Goal: Information Seeking & Learning: Learn about a topic

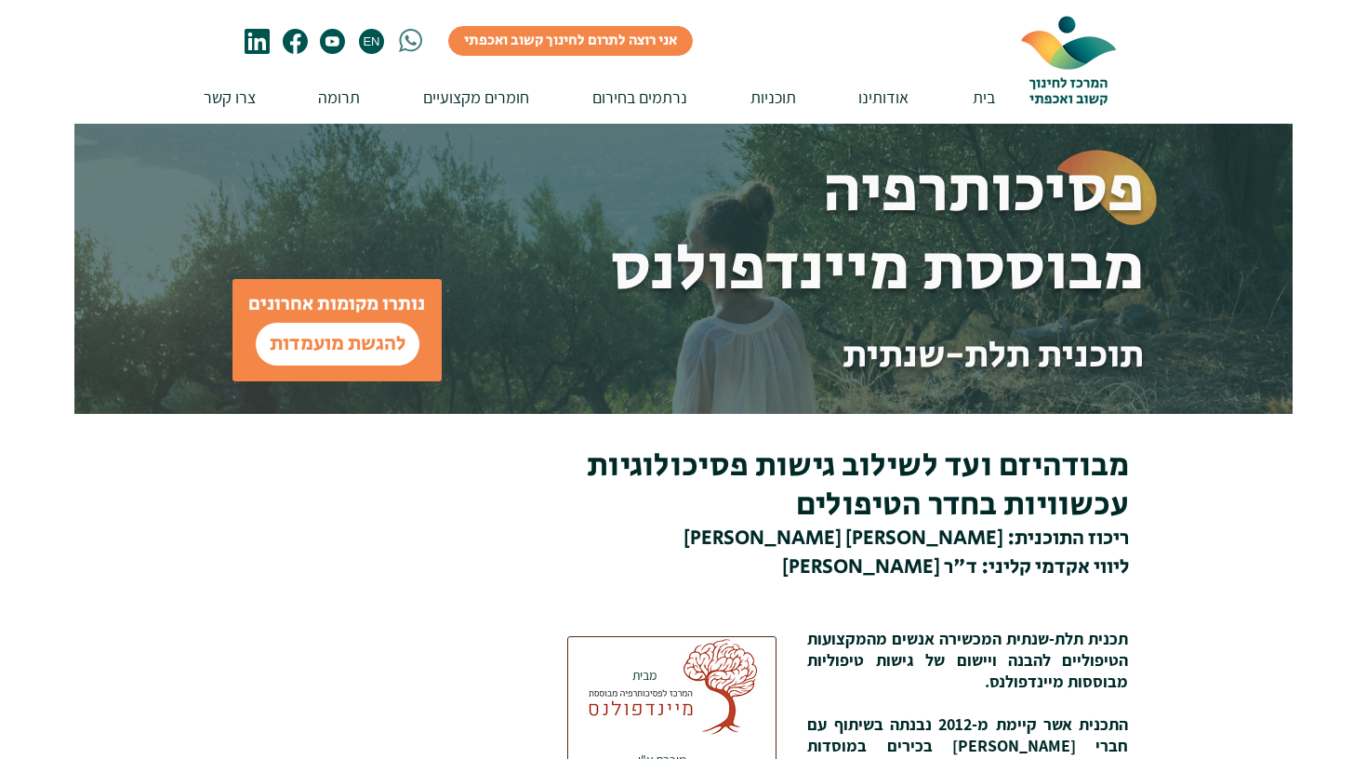
scroll to position [397, 0]
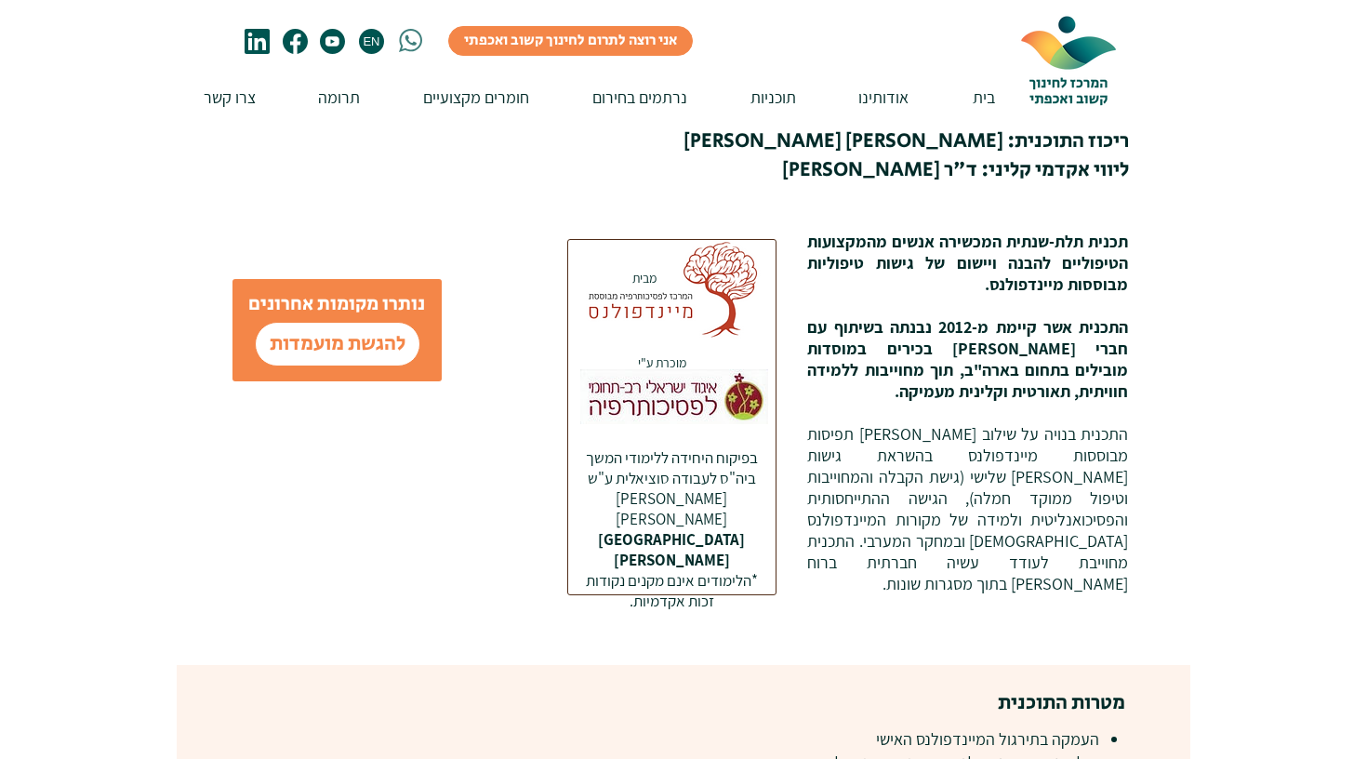
click at [970, 580] on div at bounding box center [853, 341] width 674 height 648
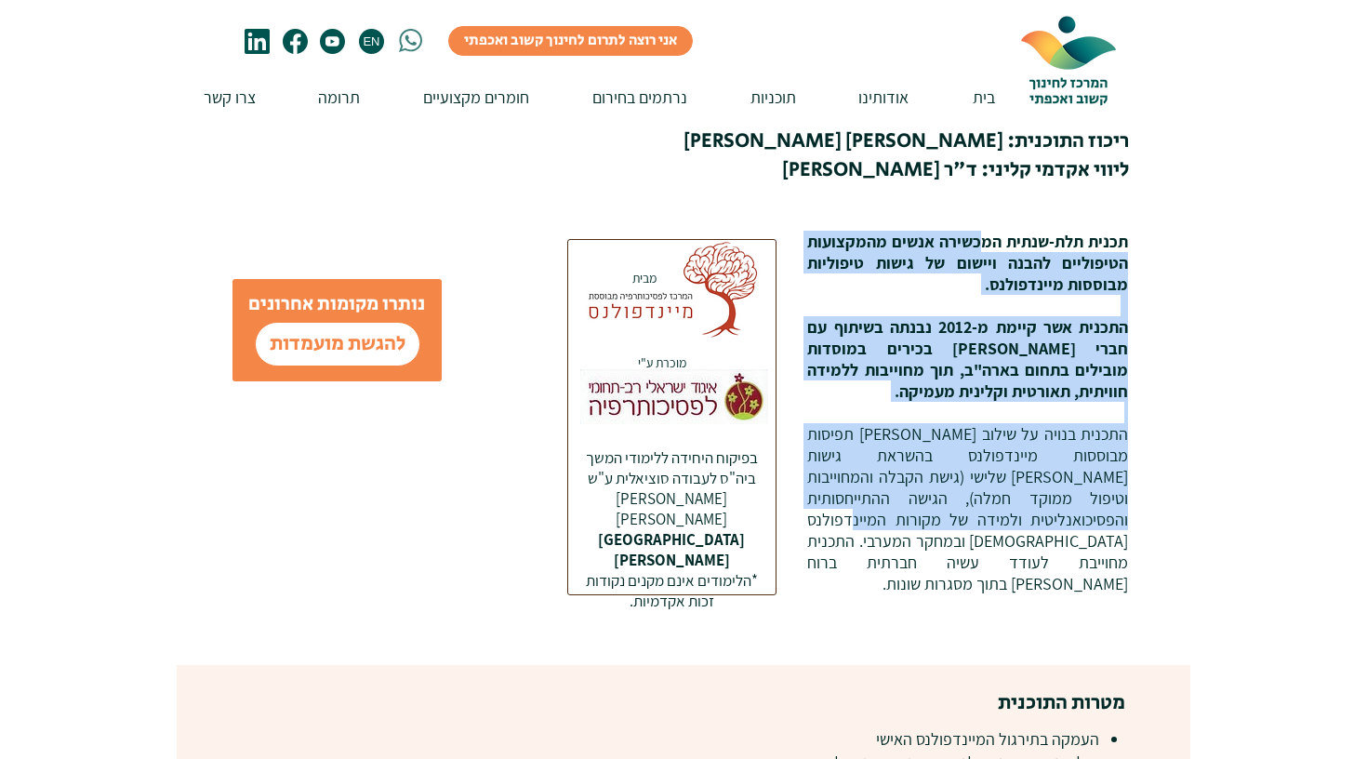
drag, startPoint x: 984, startPoint y: 238, endPoint x: 933, endPoint y: 521, distance: 287.3
click at [933, 521] on div "​תכנית תלת-שנתית המכשירה אנשים מהמקצועות הטיפוליים להבנה ויישום של גישות טיפולי…" at bounding box center [967, 413] width 321 height 364
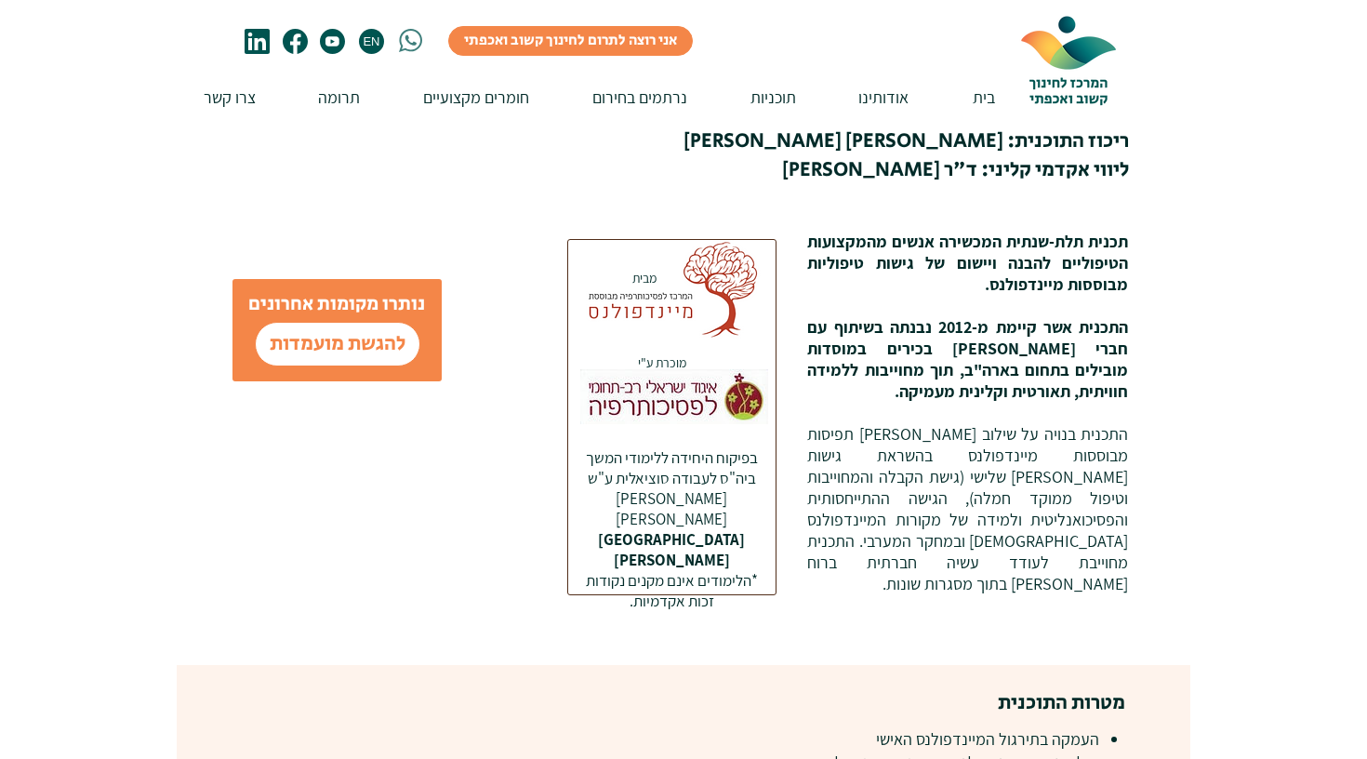
click at [933, 526] on p "התכנית בנויה על שילוב [PERSON_NAME] תפיסות מבוססות מיינדפולנס בהשראת גישות [PER…" at bounding box center [967, 508] width 321 height 171
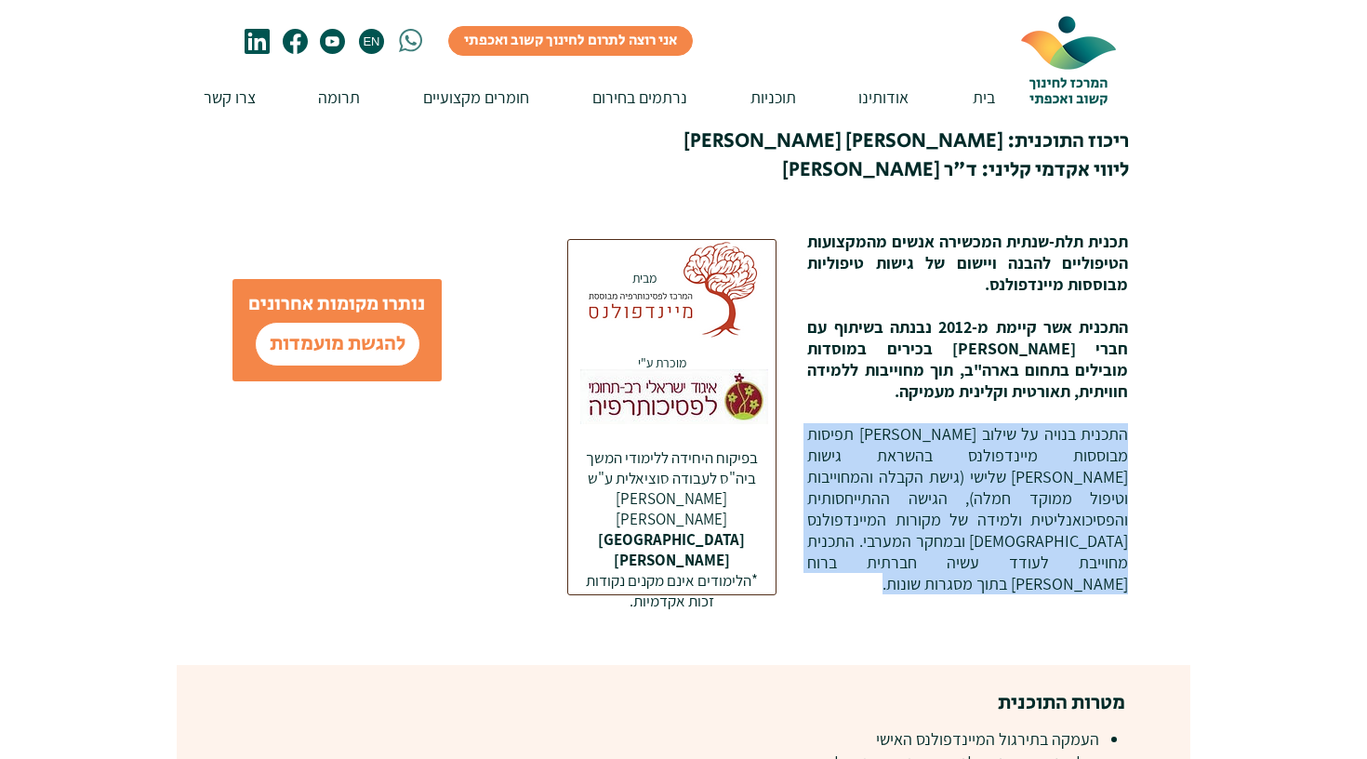
click at [933, 526] on p "התכנית בנויה על שילוב [PERSON_NAME] תפיסות מבוססות מיינדפולנס בהשראת גישות [PER…" at bounding box center [967, 508] width 321 height 171
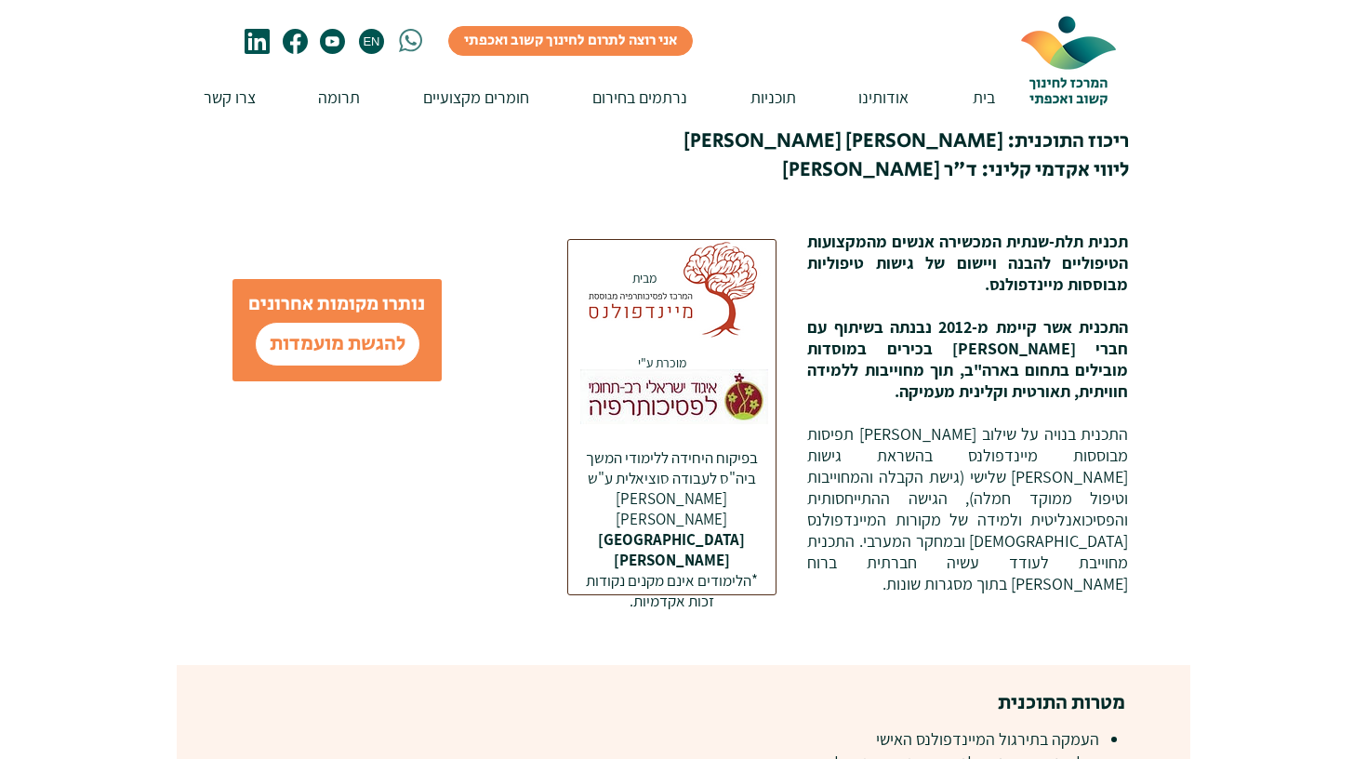
click at [434, 478] on div at bounding box center [346, 341] width 339 height 648
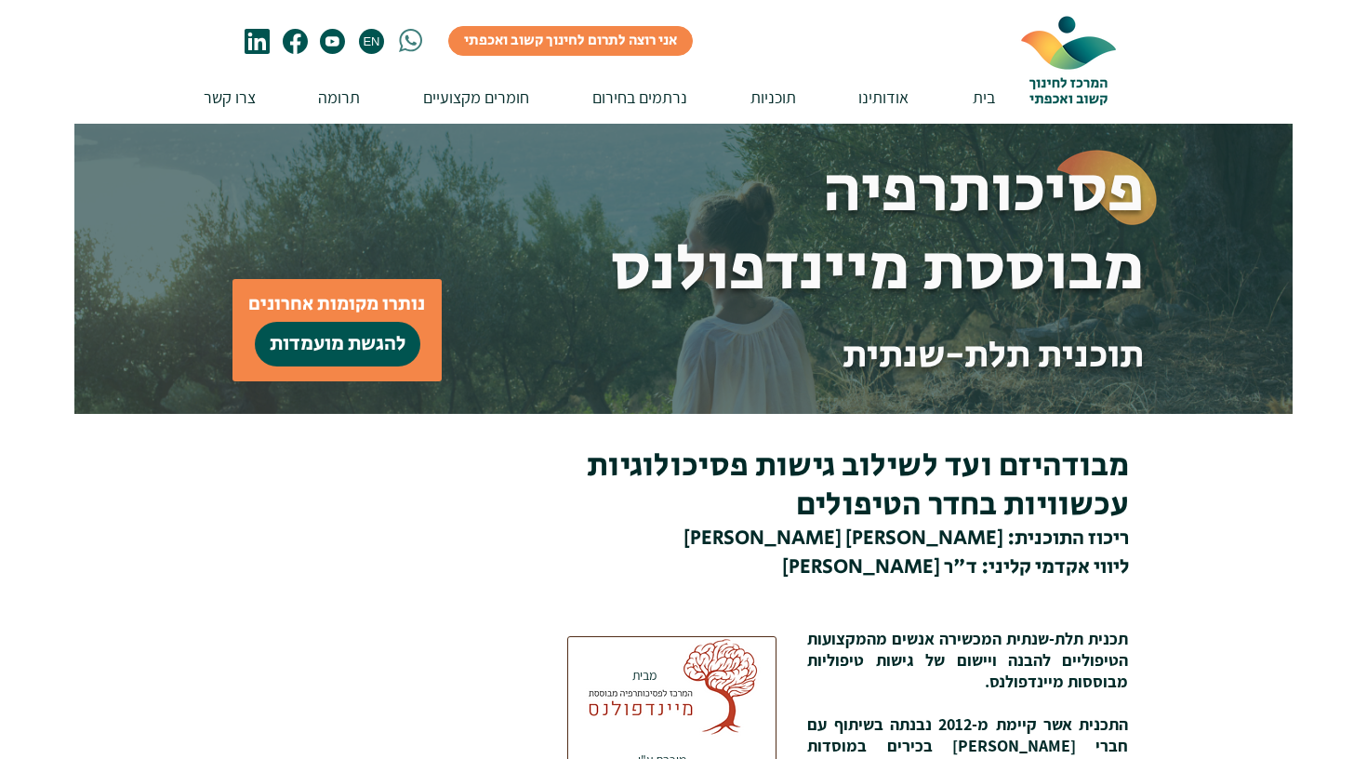
click at [359, 351] on span "להגשת מועמדות" at bounding box center [338, 344] width 136 height 29
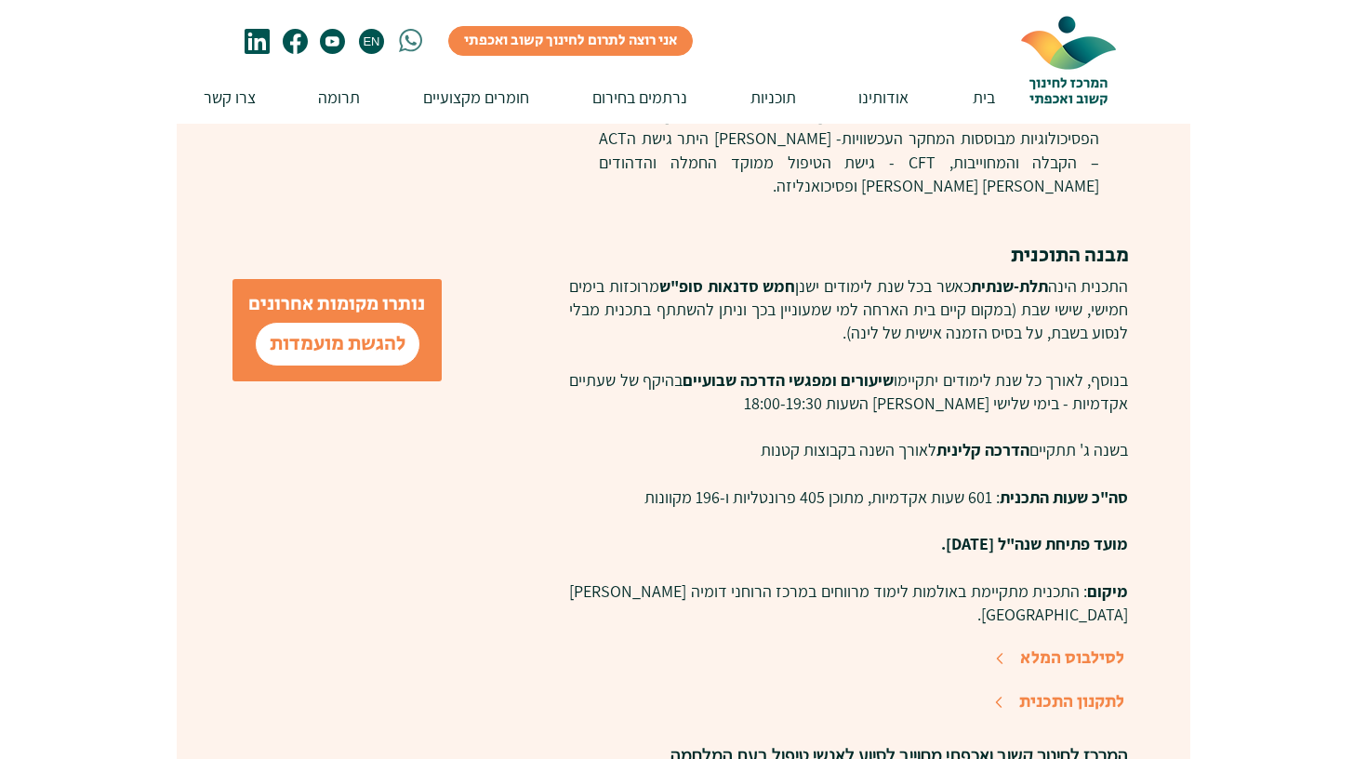
scroll to position [1167, 0]
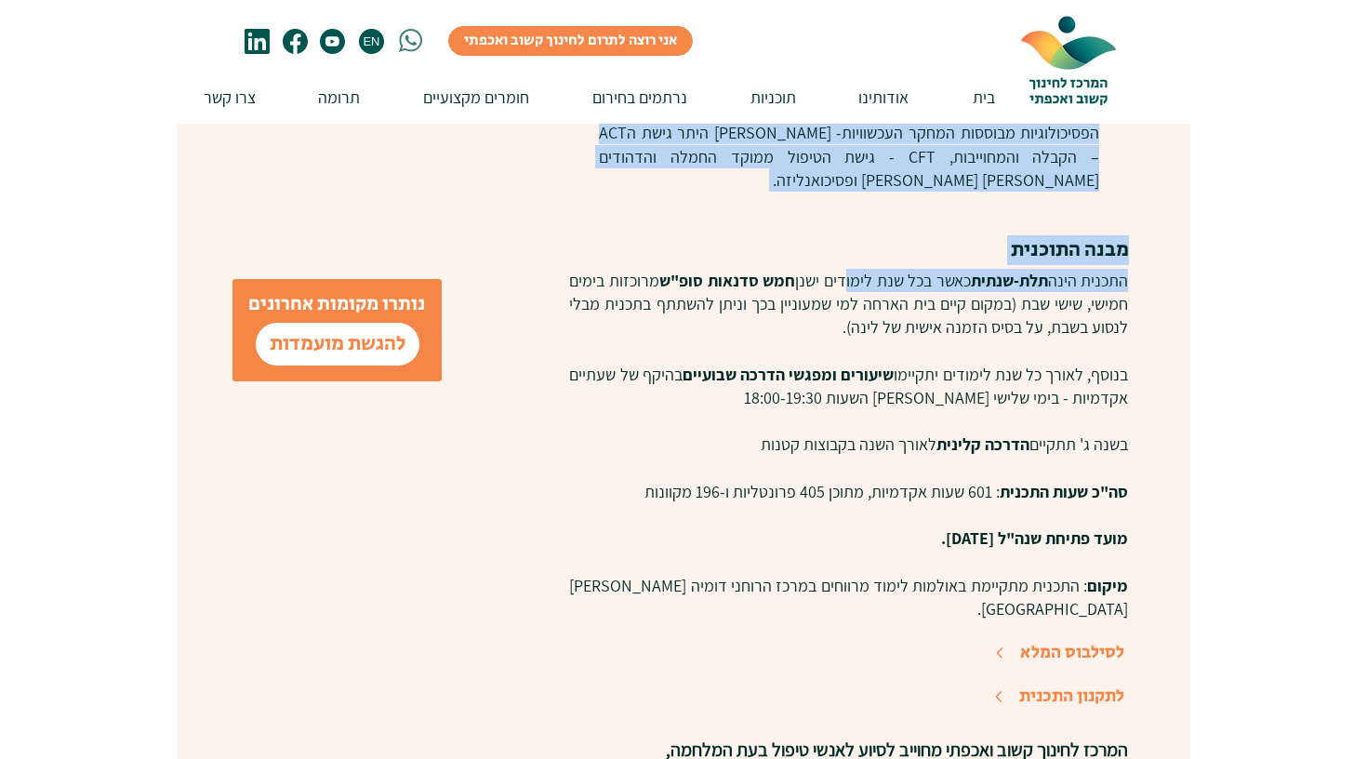
drag, startPoint x: 828, startPoint y: 266, endPoint x: 745, endPoint y: 574, distance: 318.8
click at [745, 574] on div "מטרות התוכנית העמקה בתירגול המיינדפולנס האישי שילוב גישות מיינדפולנס בפרקטיקה ה…" at bounding box center [853, 457] width 674 height 1125
click at [745, 574] on div at bounding box center [853, 457] width 674 height 1125
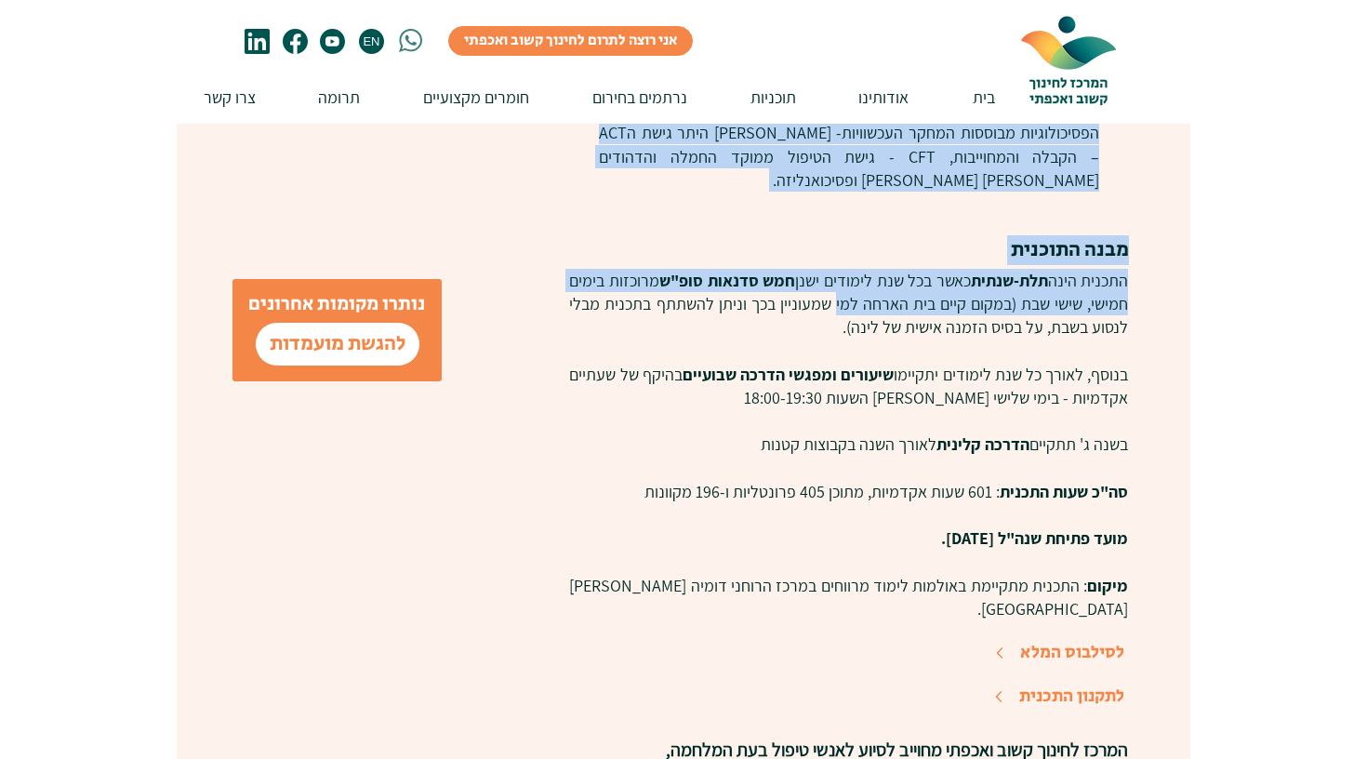
drag, startPoint x: 805, startPoint y: 279, endPoint x: 738, endPoint y: 579, distance: 306.7
click at [738, 579] on div "מטרות התוכנית העמקה בתירגול המיינדפולנס האישי שילוב גישות מיינדפולנס בפרקטיקה ה…" at bounding box center [853, 457] width 674 height 1125
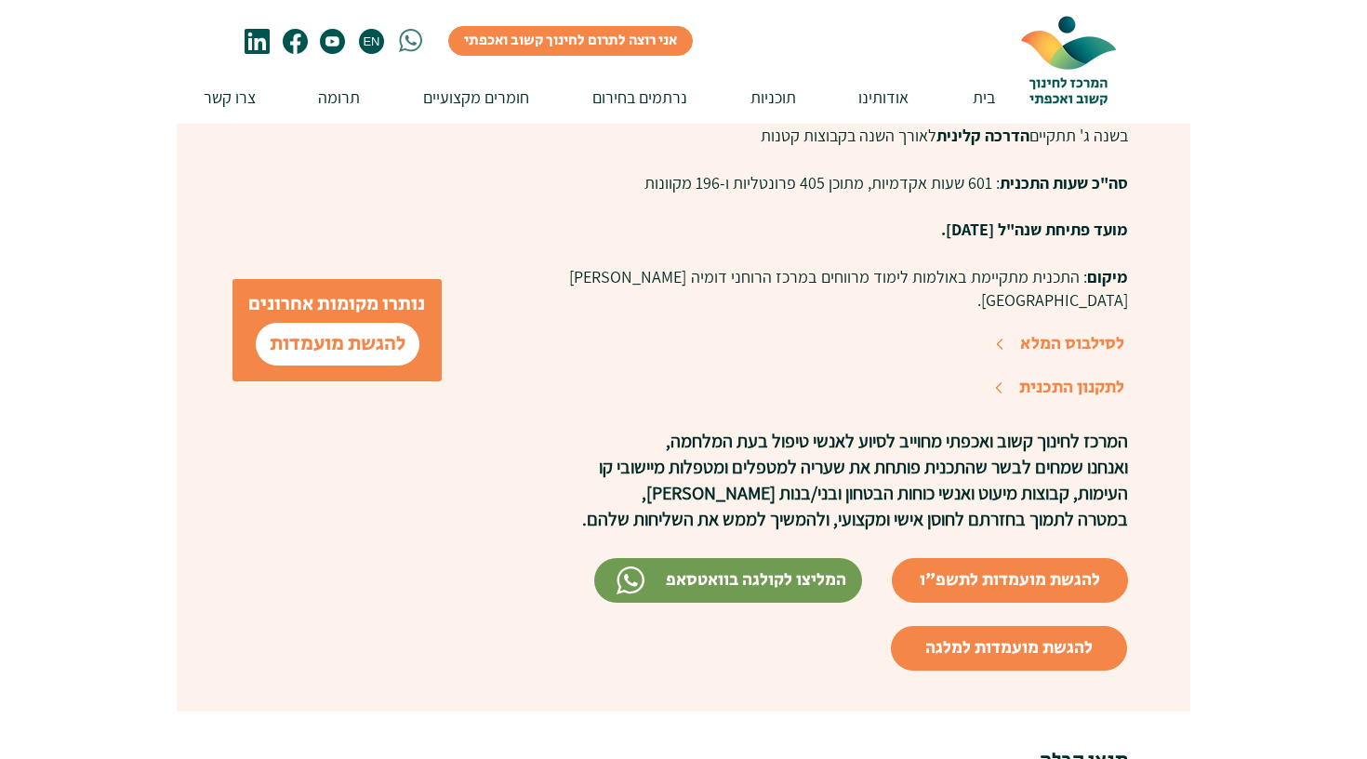
scroll to position [1478, 0]
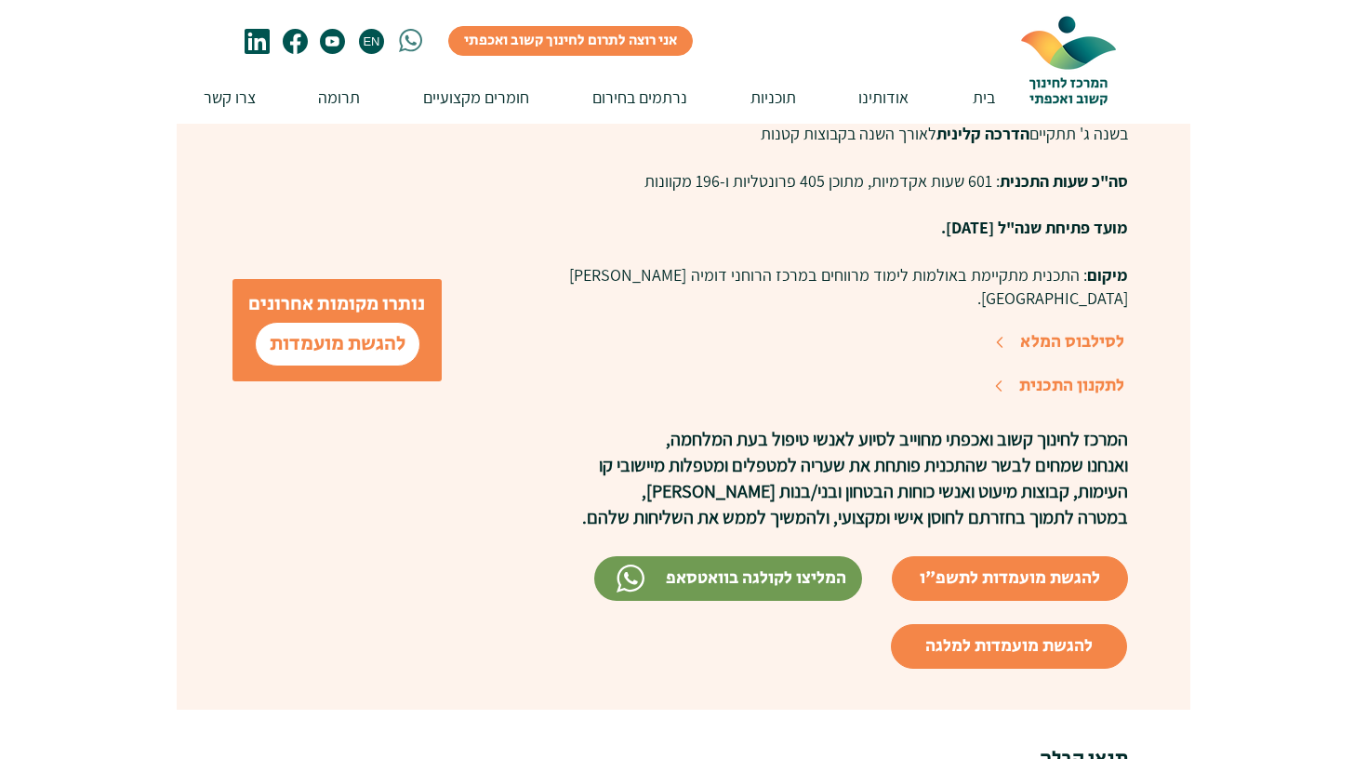
click at [1090, 72] on img at bounding box center [1069, 58] width 140 height 117
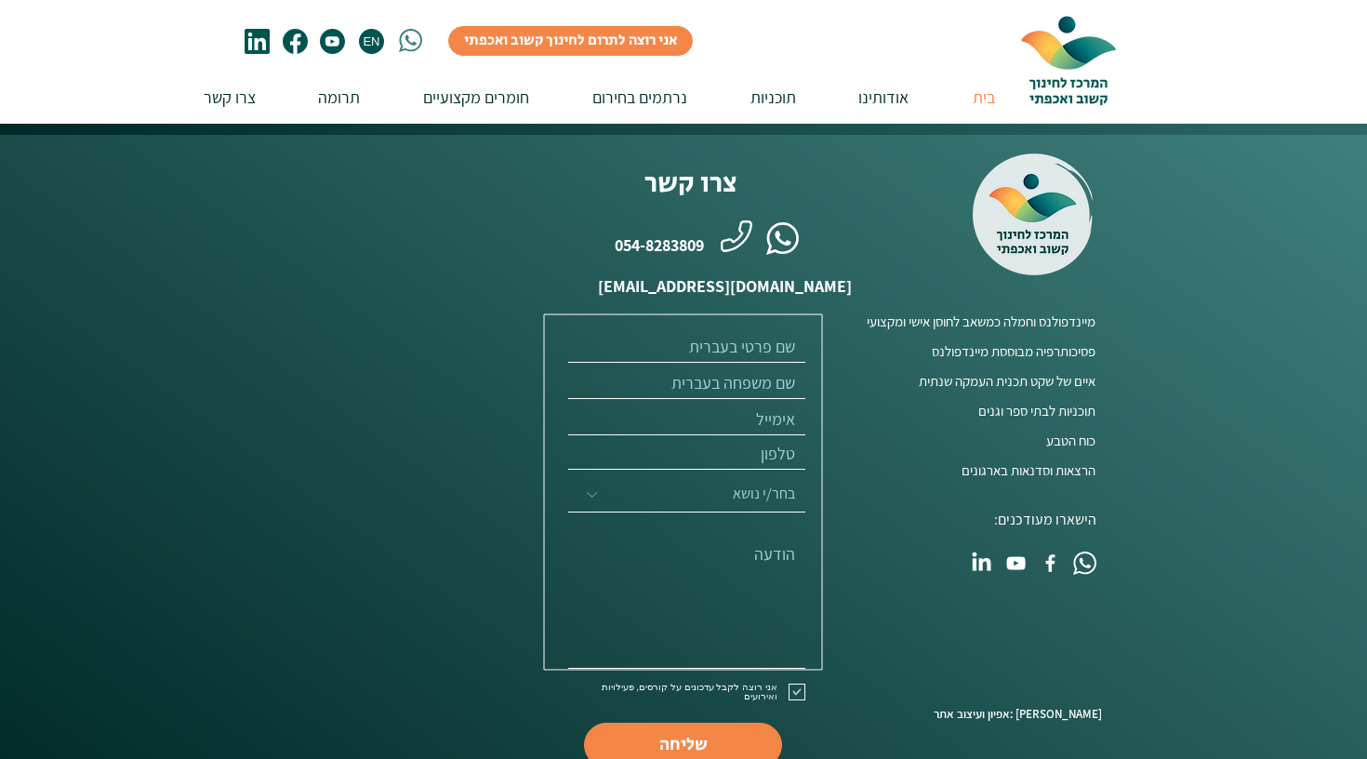
scroll to position [4724, 0]
